Goal: Transaction & Acquisition: Purchase product/service

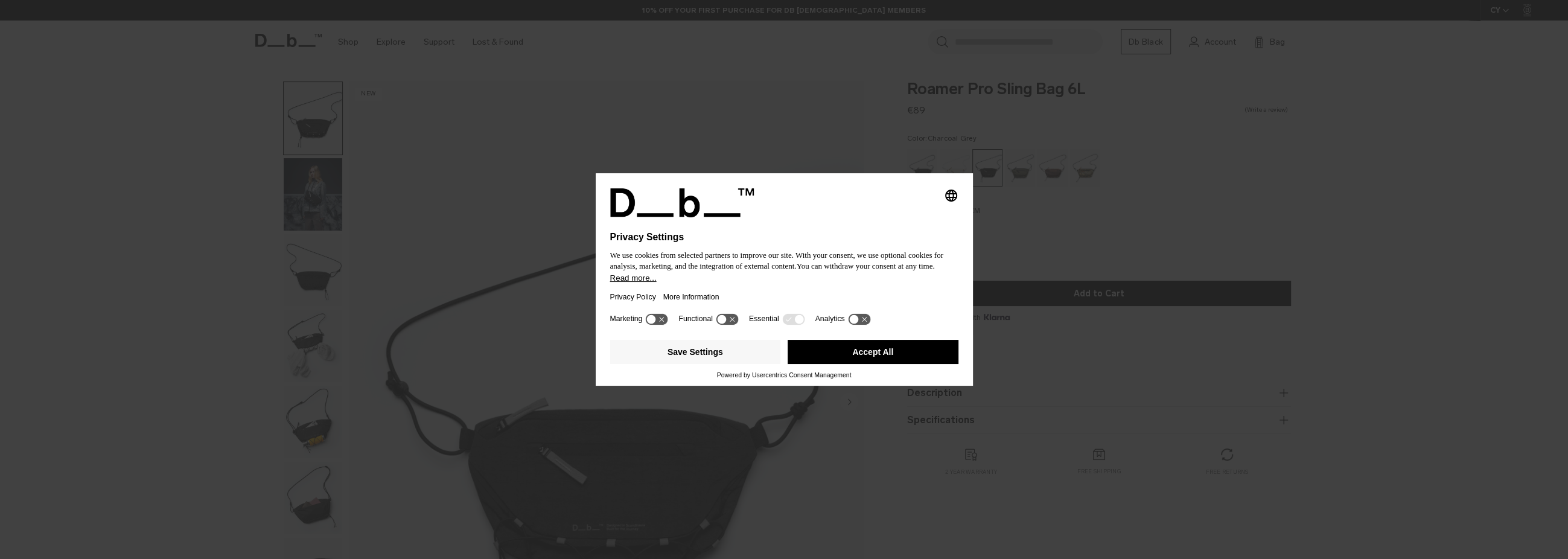
click at [895, 348] on button "Accept All" at bounding box center [873, 352] width 171 height 24
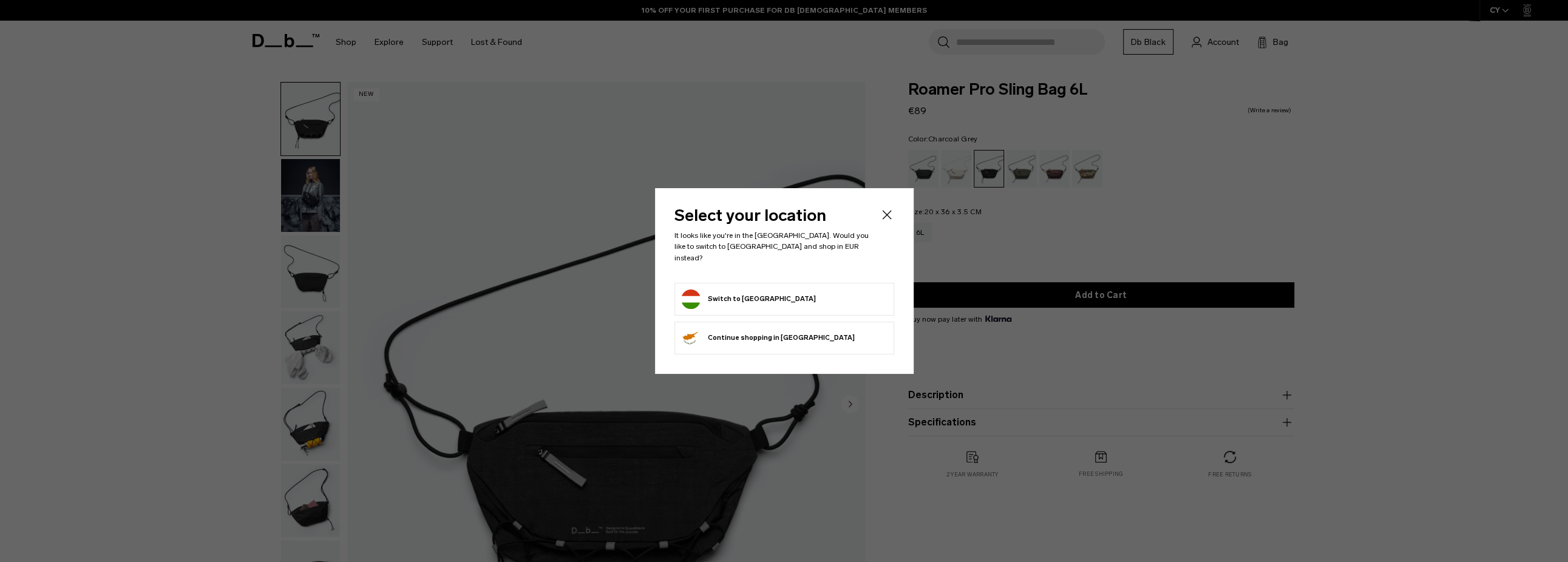
click at [762, 290] on button "Switch to [GEOGRAPHIC_DATA]" at bounding box center [749, 299] width 135 height 19
